Goal: Task Accomplishment & Management: Complete application form

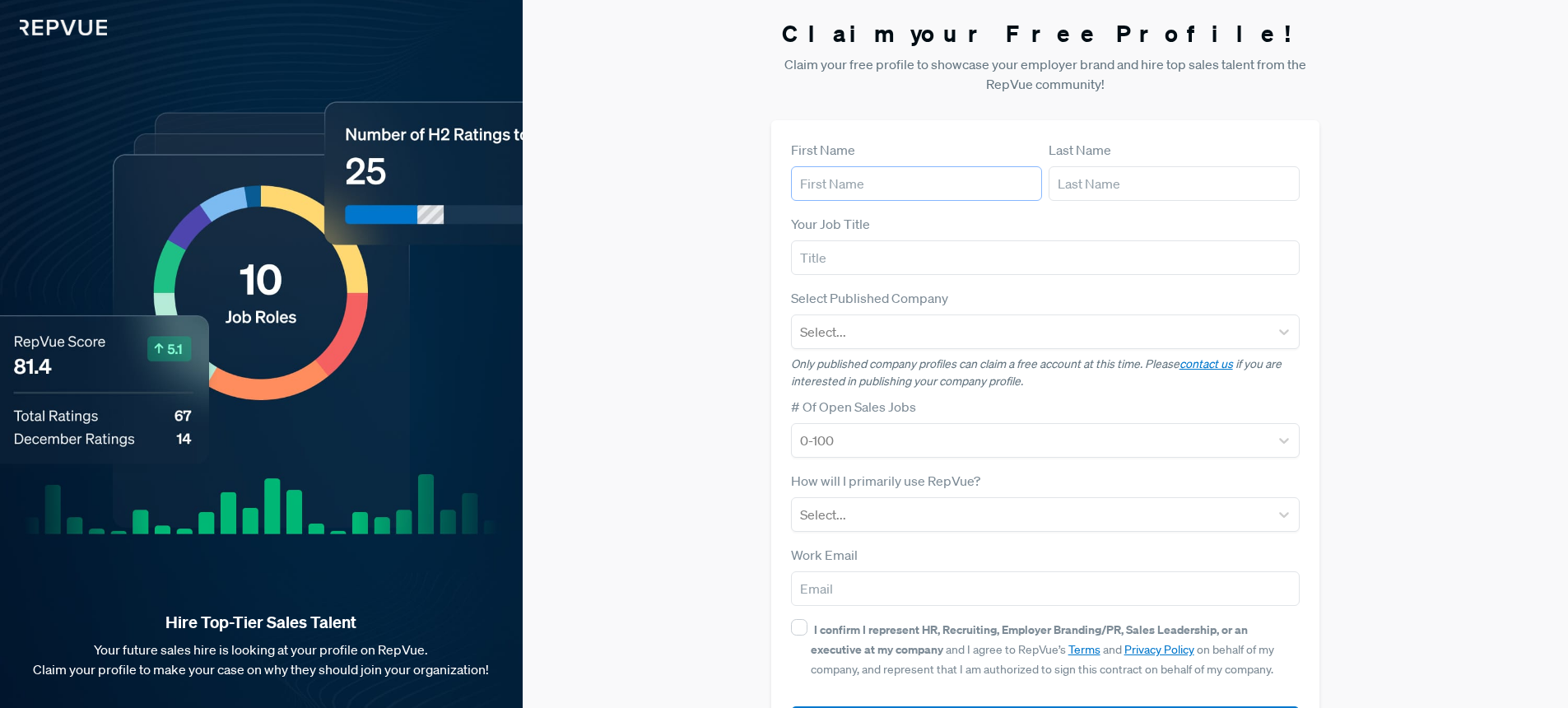
click at [825, 176] on input "text" at bounding box center [916, 183] width 251 height 35
type input "Brook"
type input "[PERSON_NAME]"
type input "OpenGov"
type input "[EMAIL_ADDRESS][DOMAIN_NAME]"
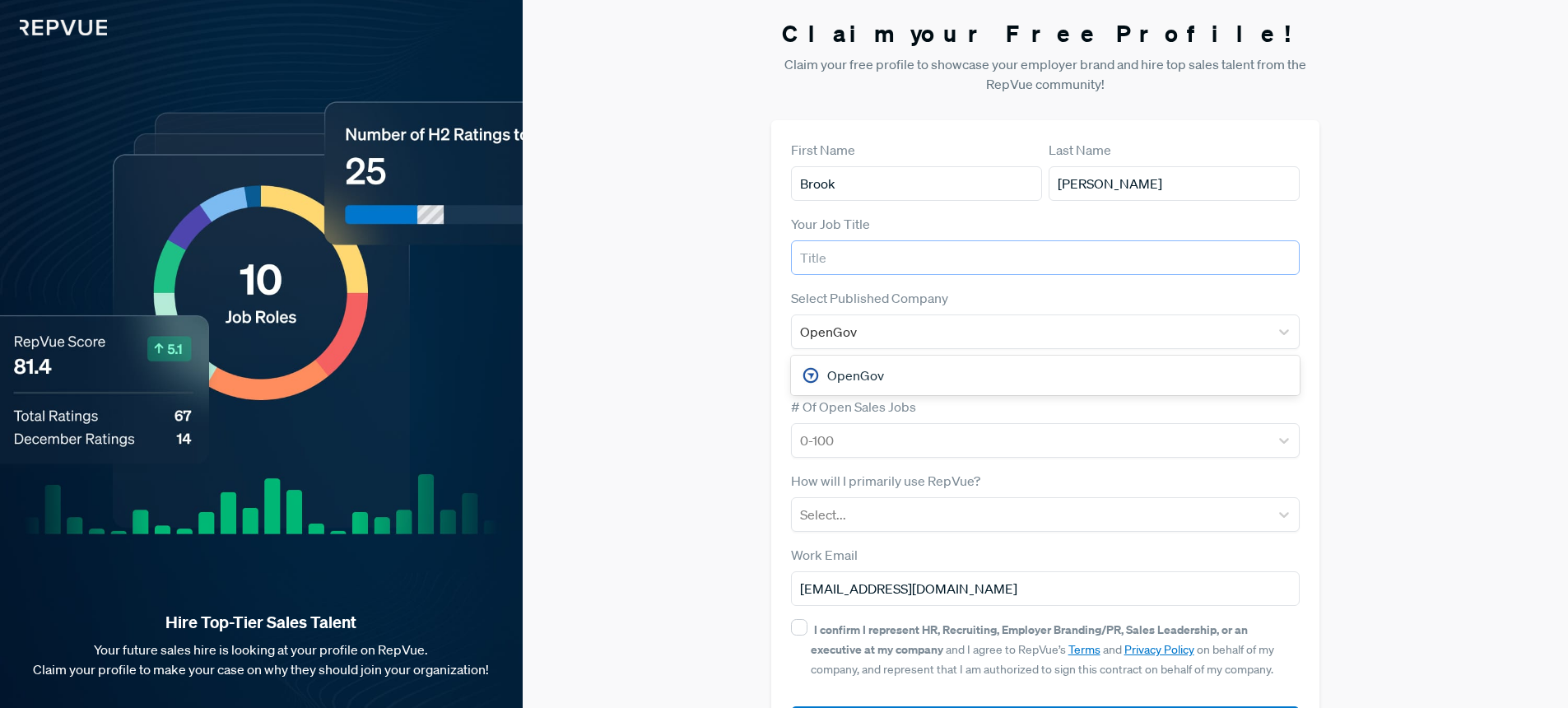
click at [899, 251] on input "text" at bounding box center [1046, 257] width 510 height 35
type input "Sr. Director, Talent Acquisition"
click at [825, 378] on div "OpenGov" at bounding box center [1046, 375] width 510 height 33
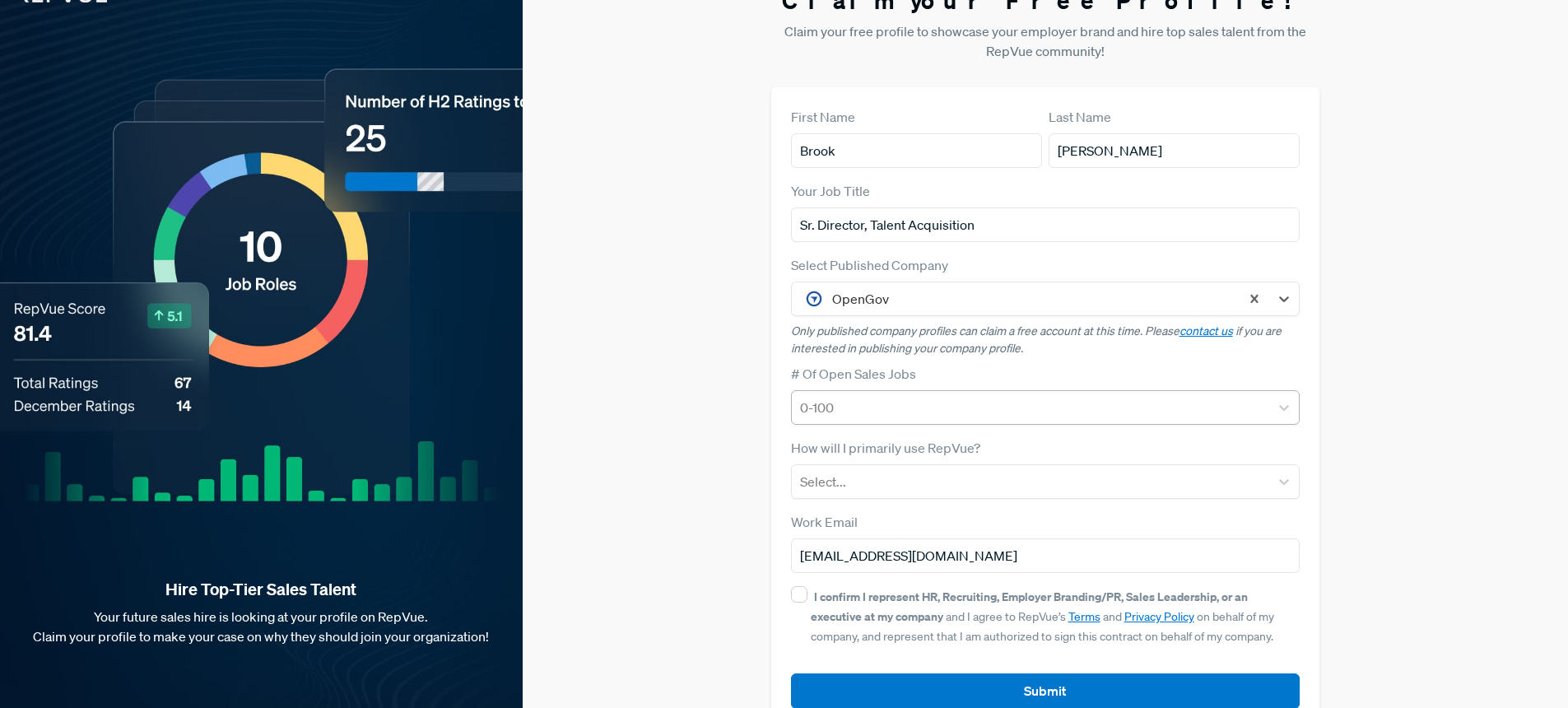
scroll to position [46, 0]
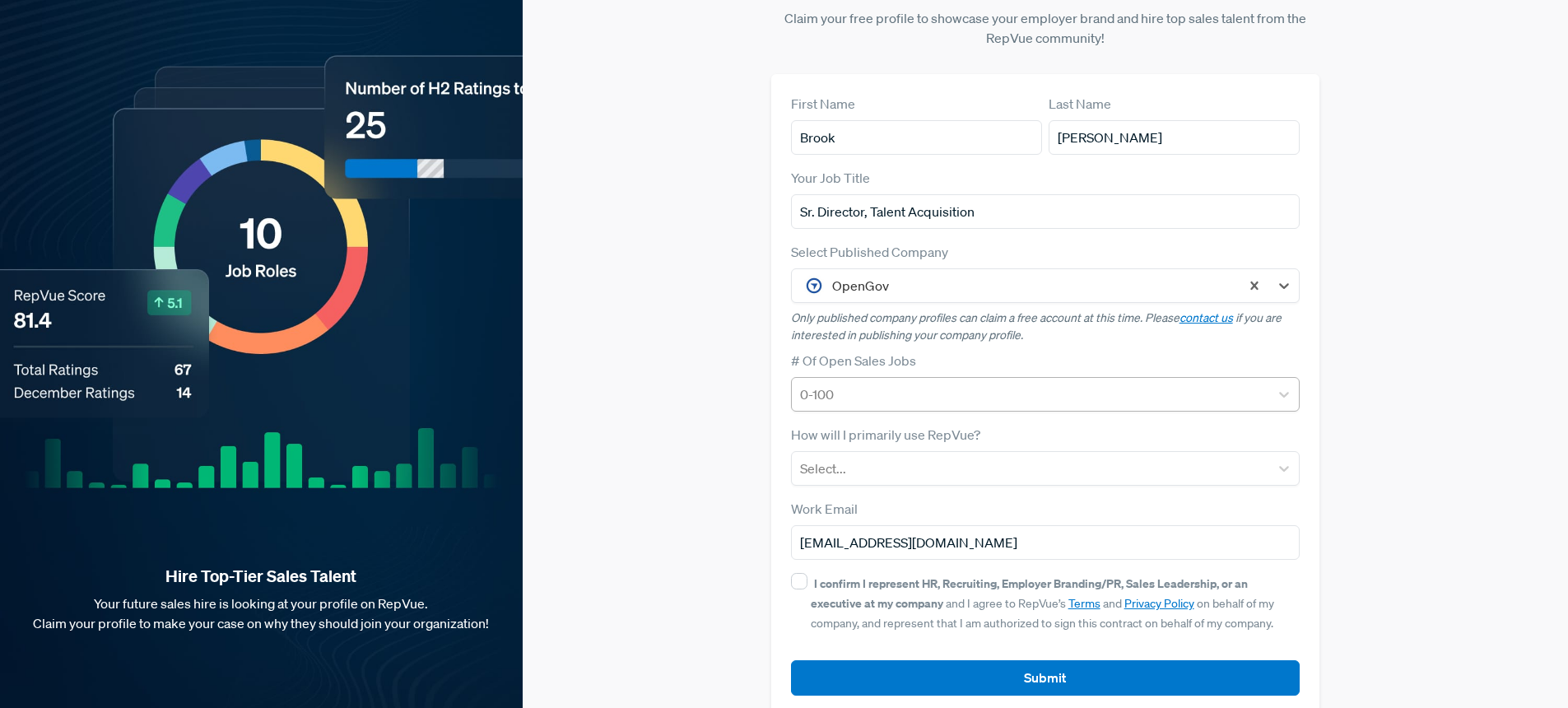
click at [882, 393] on div at bounding box center [1031, 394] width 462 height 23
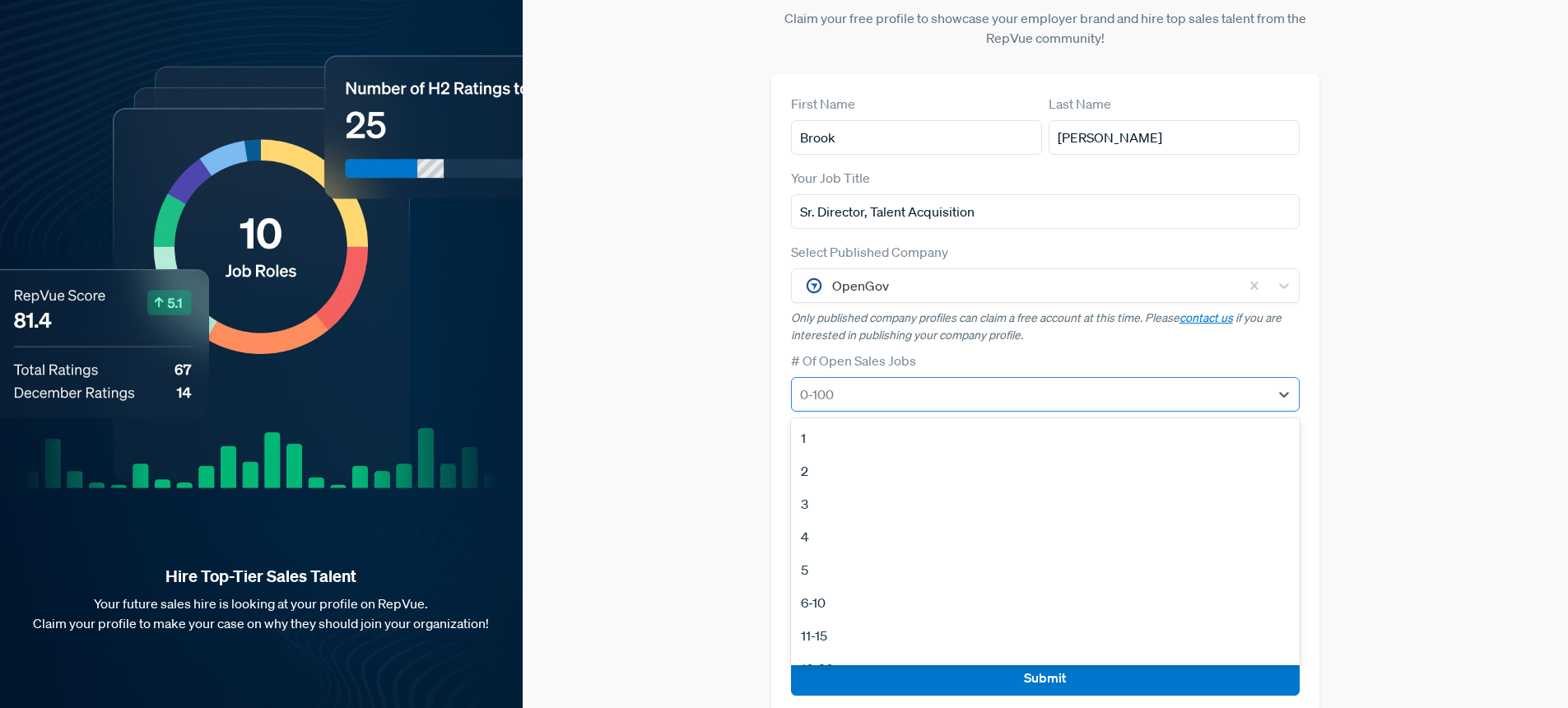
click at [882, 393] on div at bounding box center [1031, 394] width 462 height 23
click at [830, 521] on div "11-15" at bounding box center [1046, 517] width 510 height 33
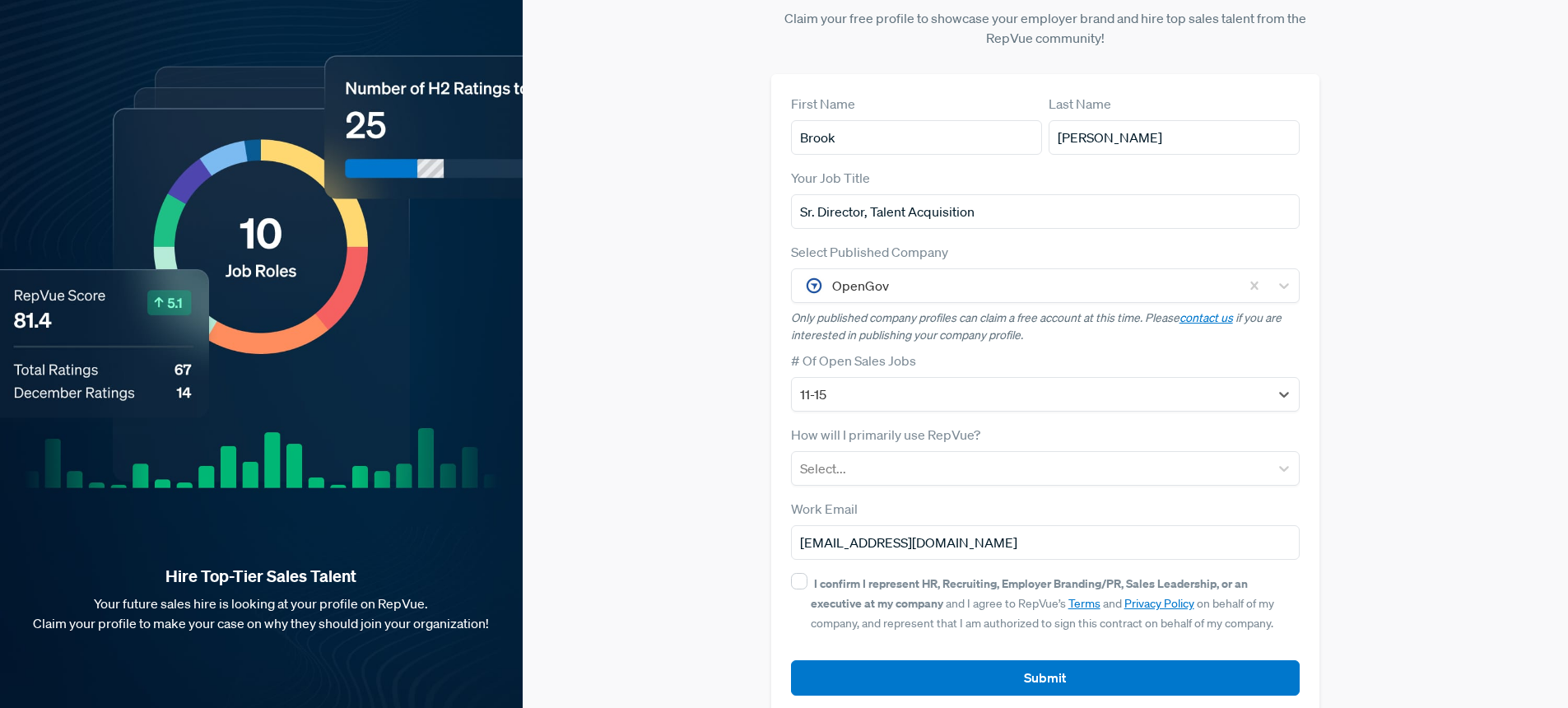
click at [693, 515] on div "Claim your Free Profile! Claim your free profile to showcase your employer bran…" at bounding box center [1045, 344] width 1046 height 781
click at [862, 476] on div at bounding box center [1031, 468] width 462 height 23
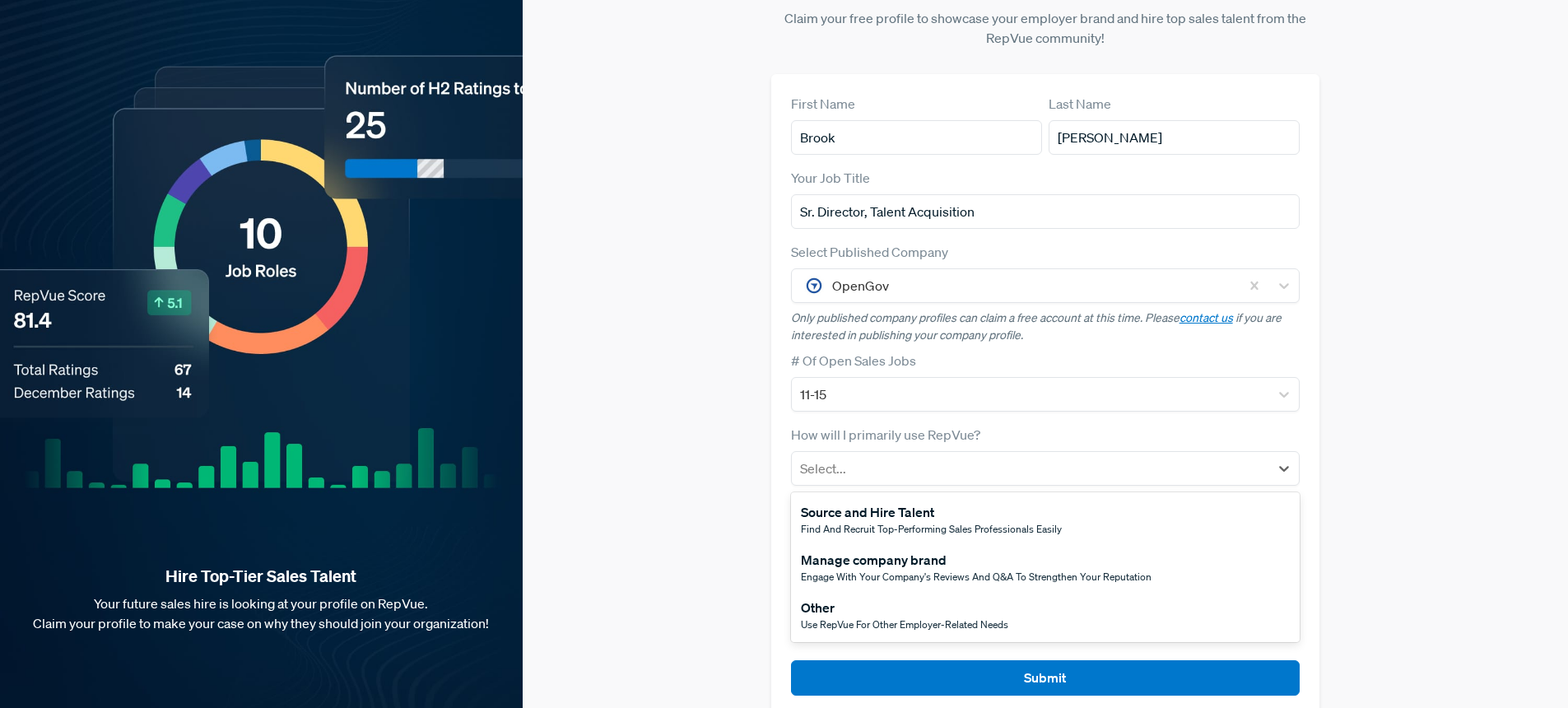
click at [881, 571] on span "Engage with your company's reviews and Q&A to strengthen your reputation" at bounding box center [977, 577] width 351 height 14
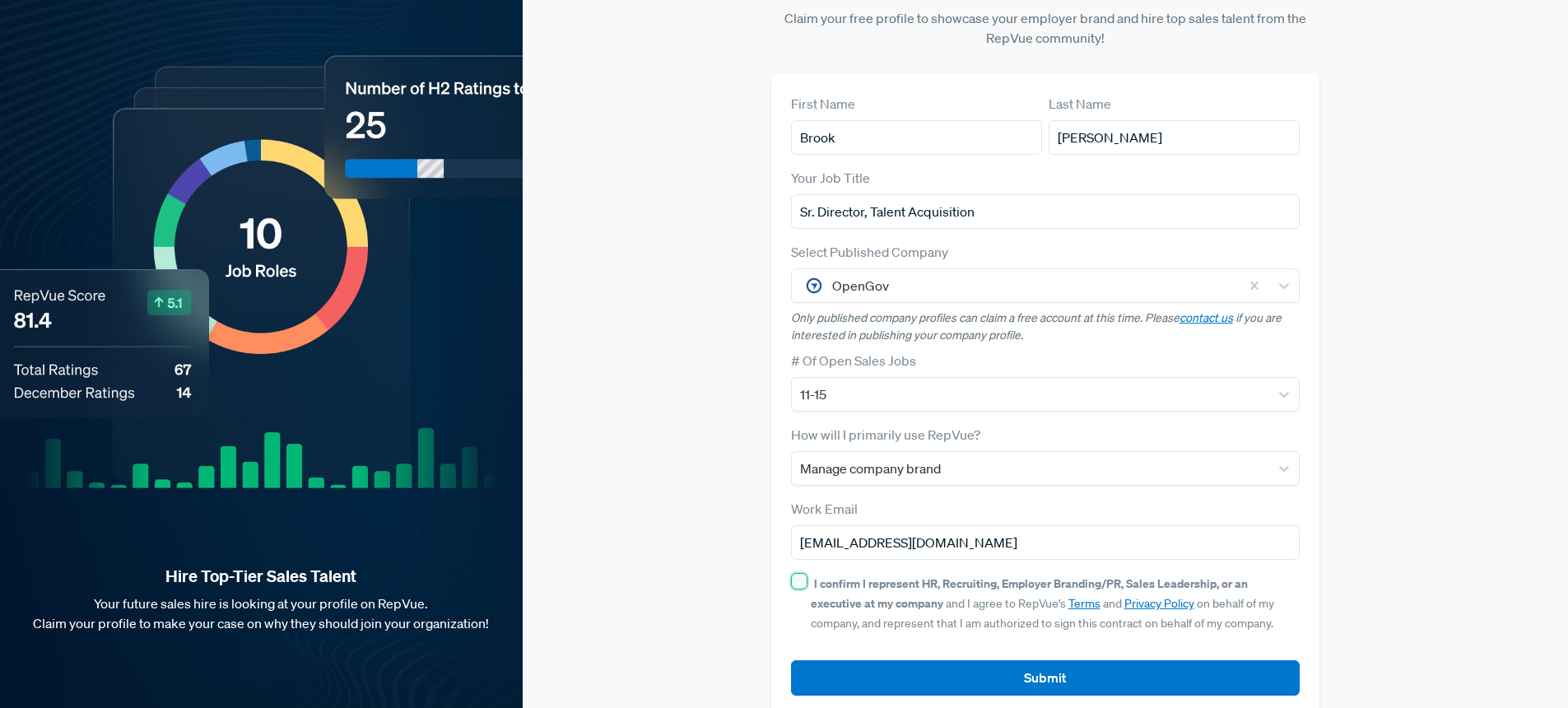
click at [804, 581] on input "I confirm I represent HR, Recruiting, Employer Branding/PR, Sales Leadership, o…" at bounding box center [798, 580] width 16 height 16
checkbox input "true"
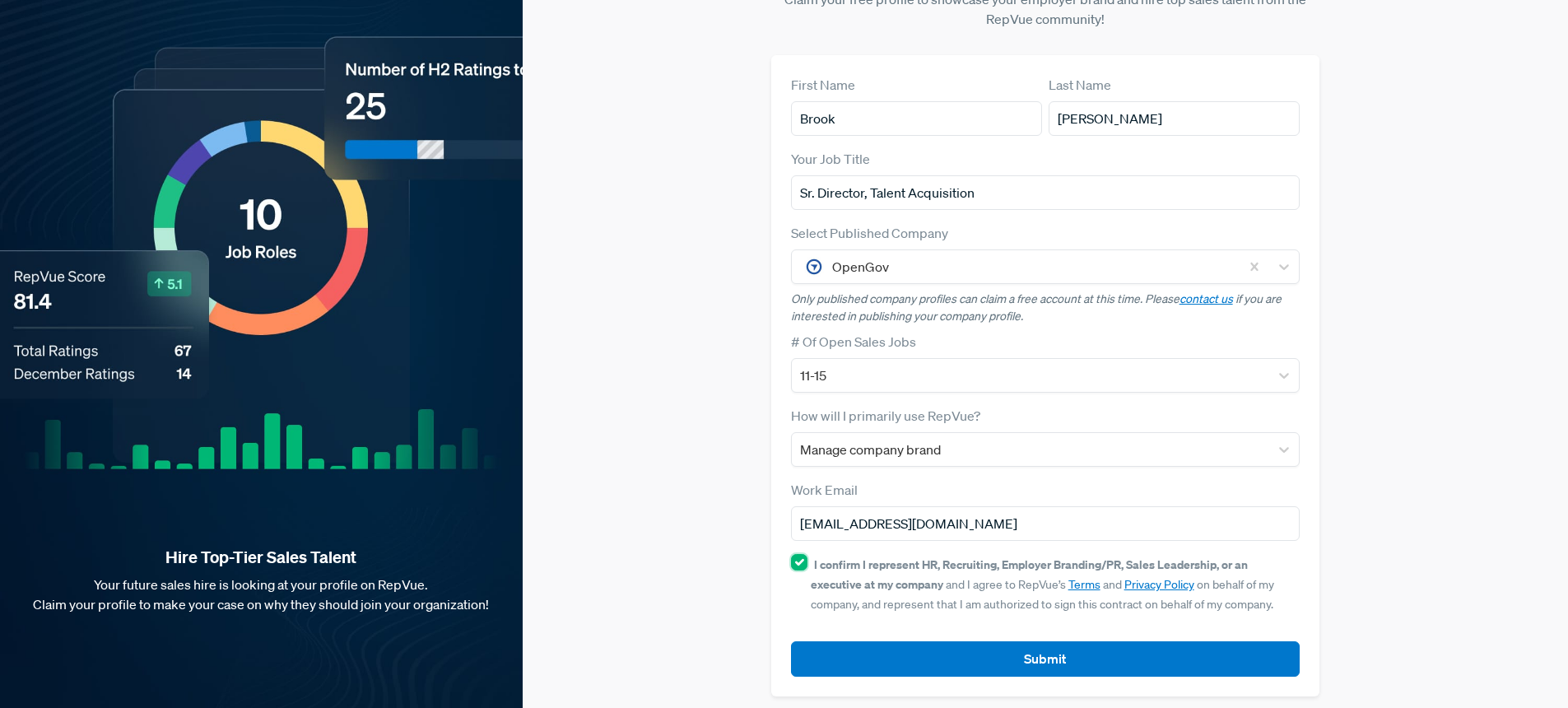
scroll to position [73, 0]
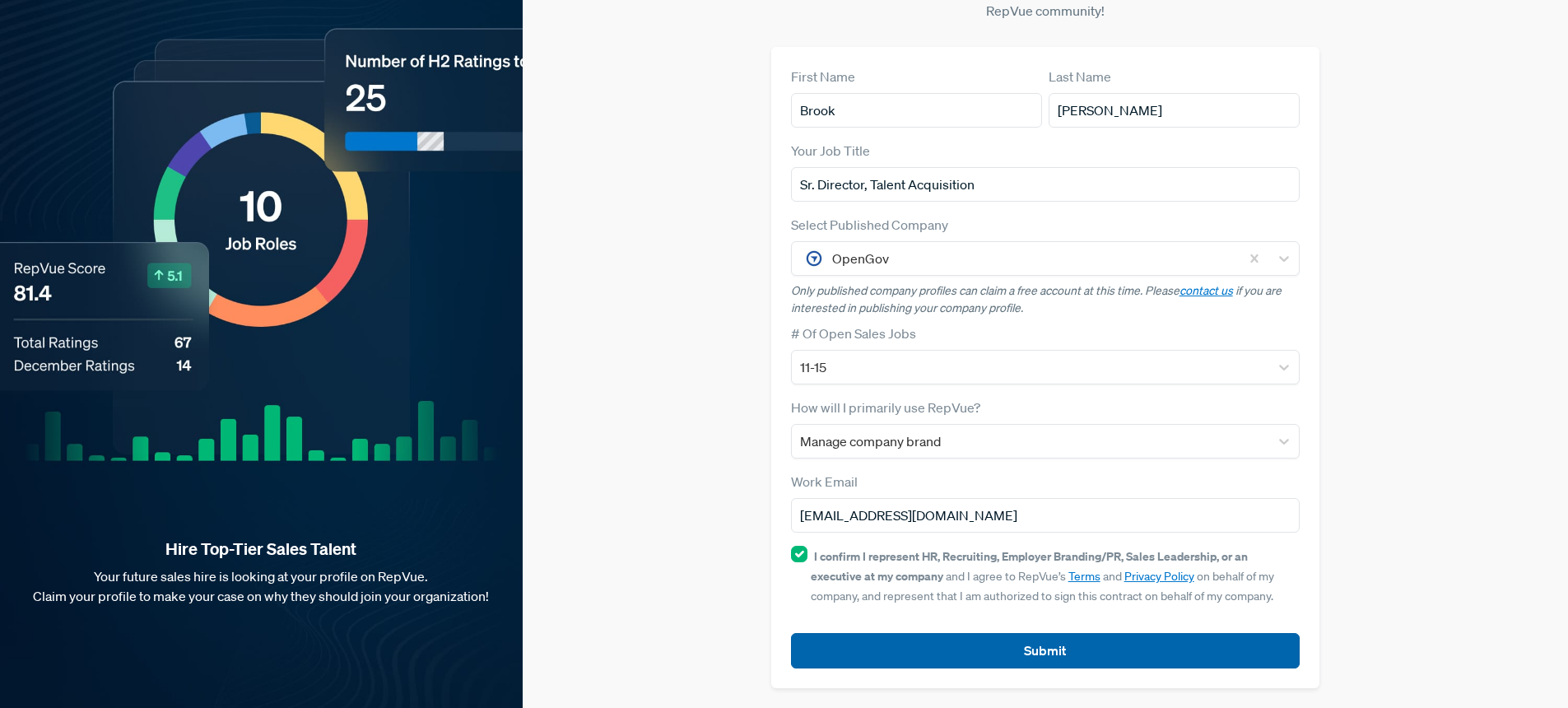
click at [965, 649] on button "Submit" at bounding box center [1046, 651] width 510 height 36
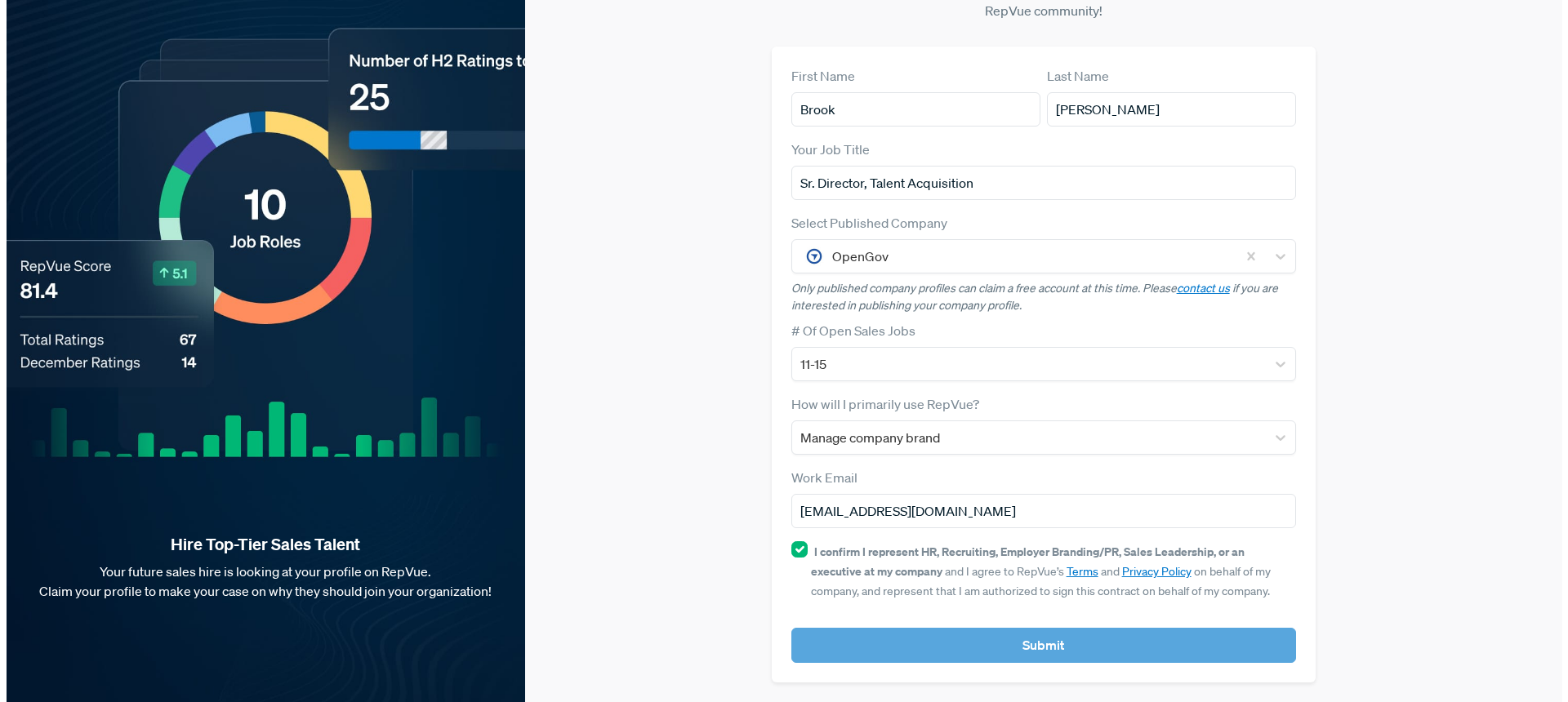
scroll to position [0, 0]
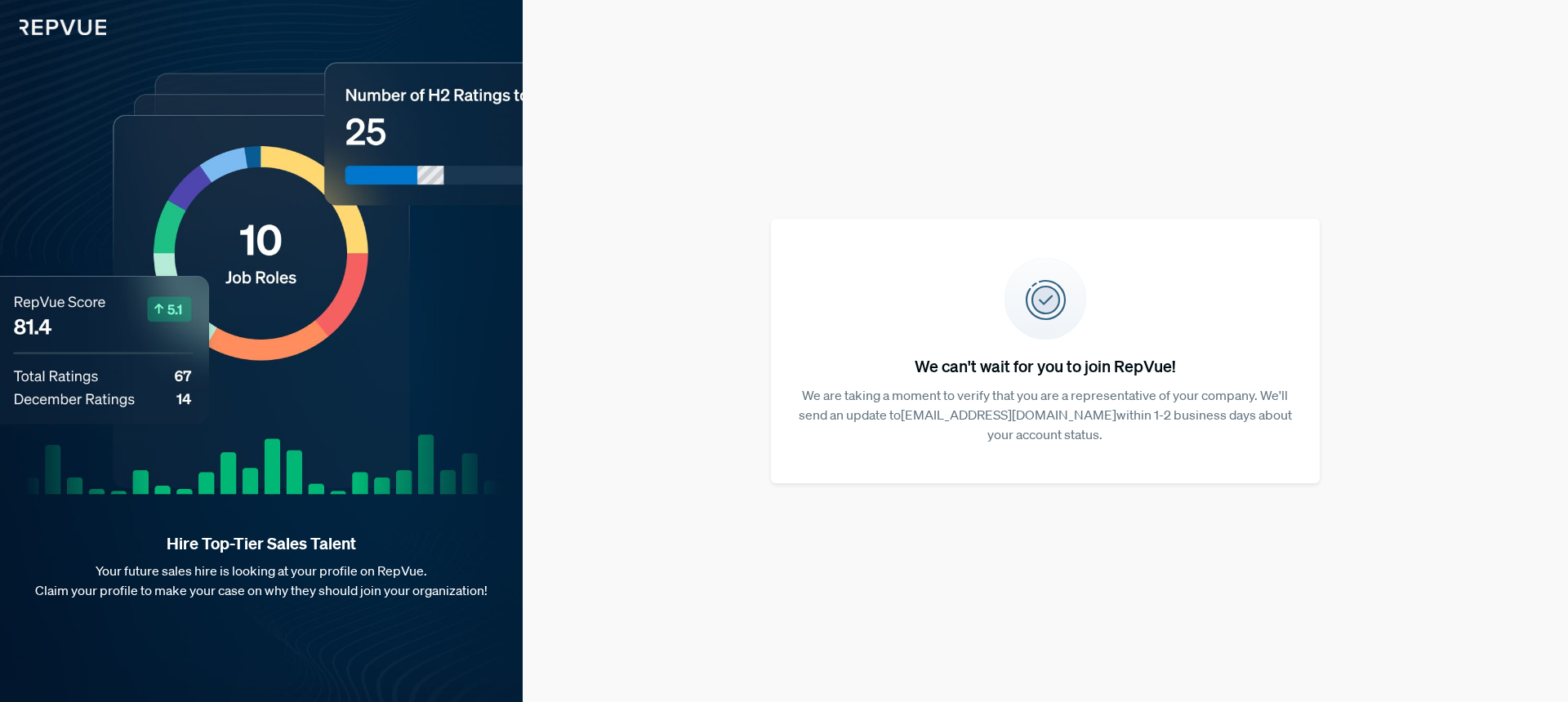
click at [283, 173] on div "Hire Top-Tier Sales Talent Your future sales hire is looking at your profile on…" at bounding box center [261, 351] width 522 height 702
